Goal: Information Seeking & Learning: Learn about a topic

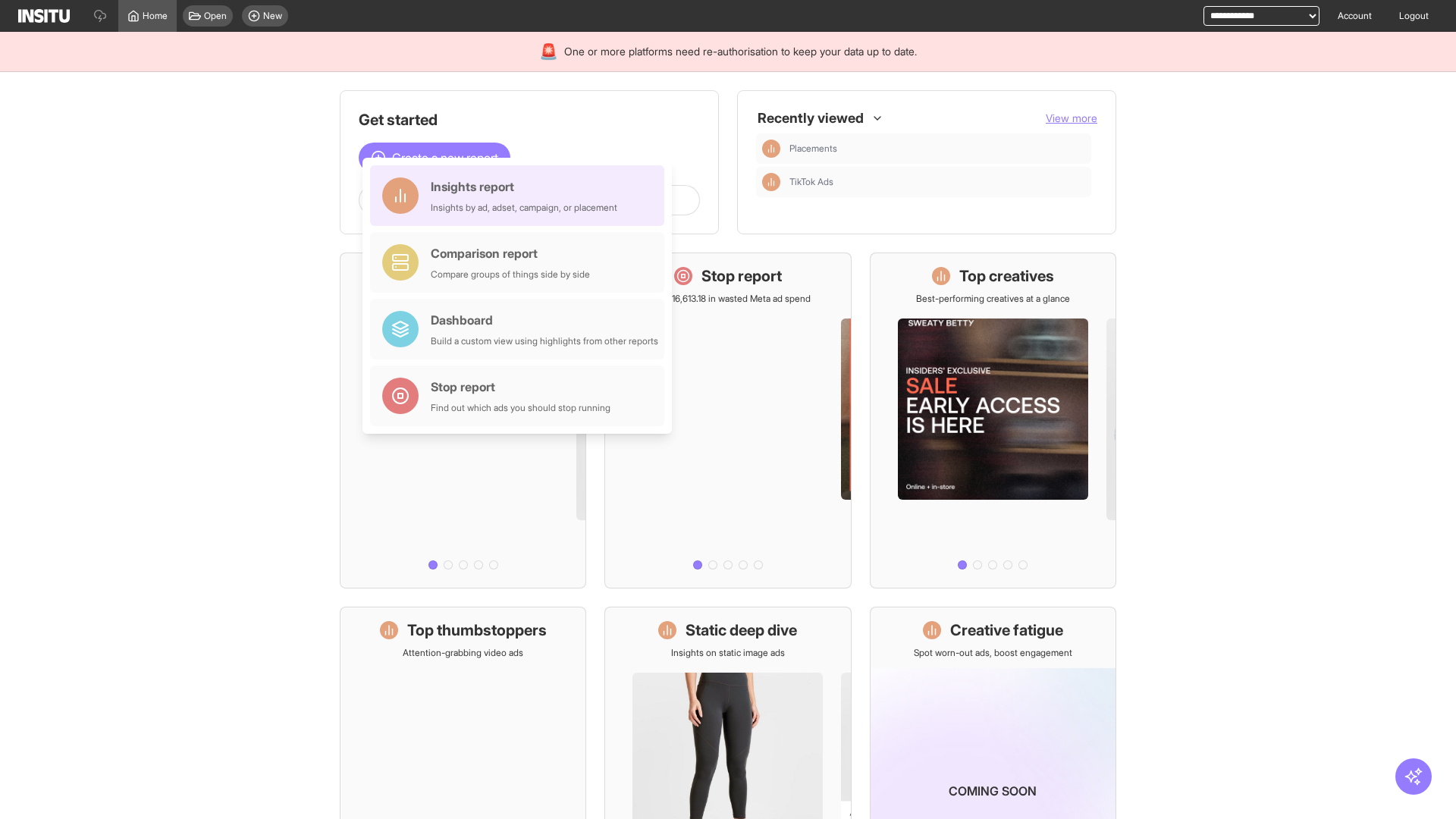
click at [521, 196] on div "Insights report Insights by ad, adset, campaign, or placement" at bounding box center [523, 195] width 187 height 36
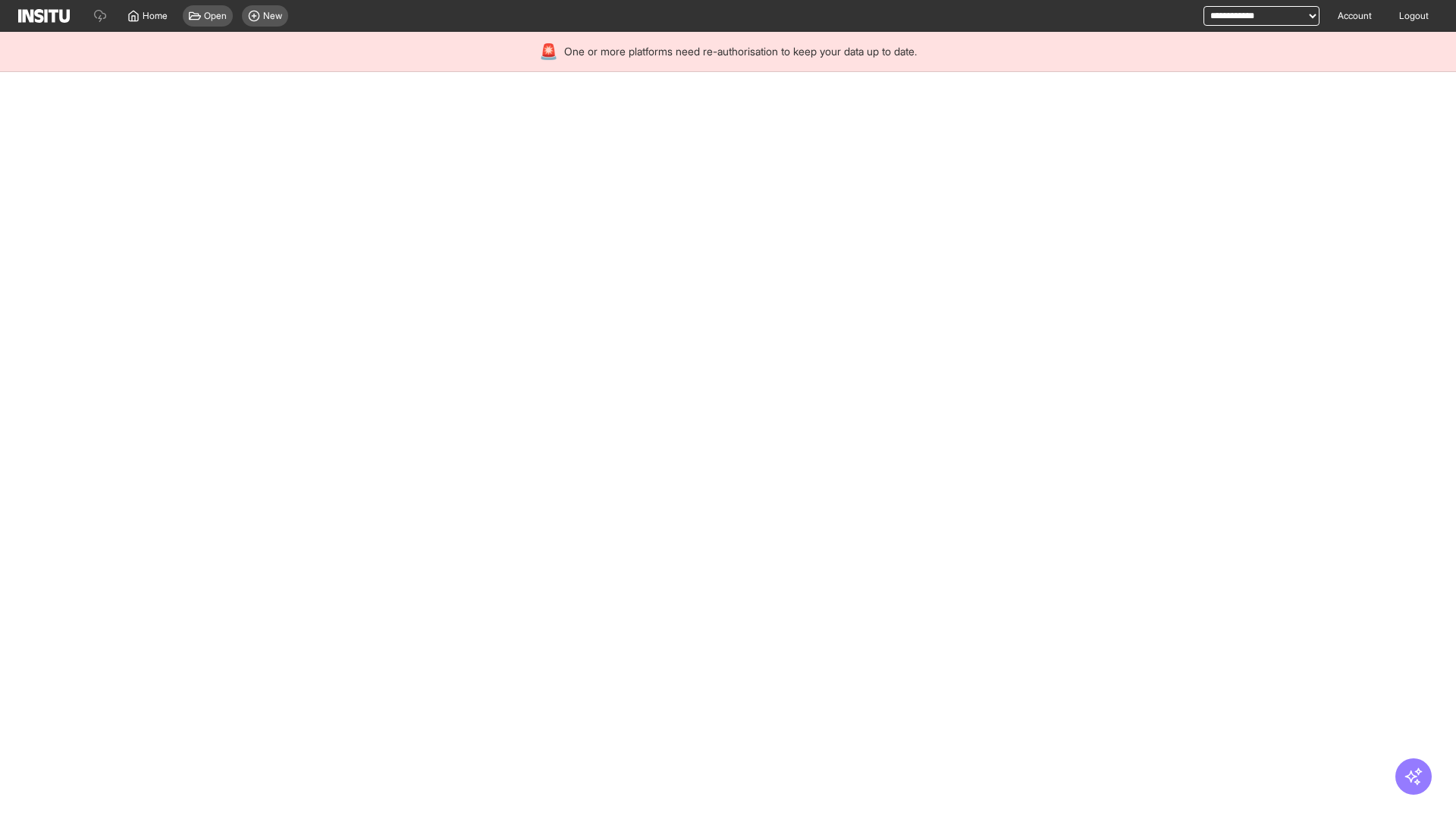
select select "**"
